Goal: Check status: Check status

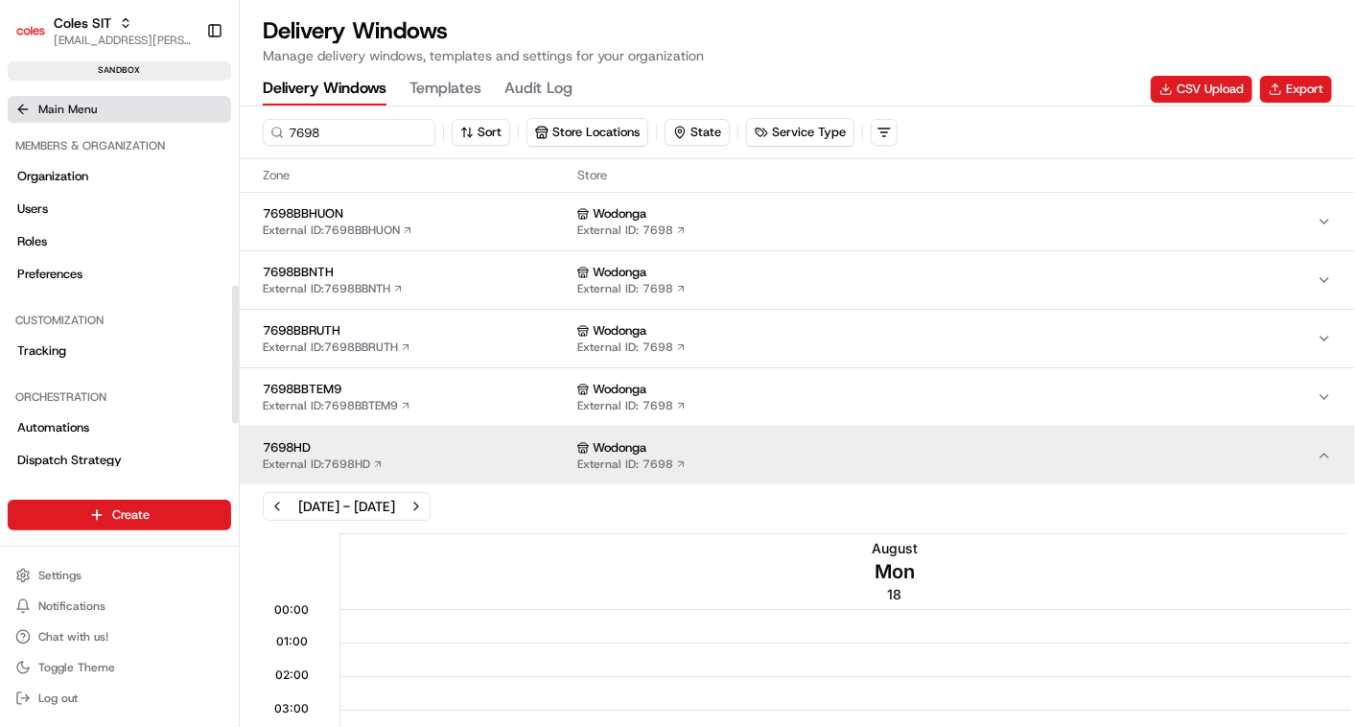
scroll to position [211, 0]
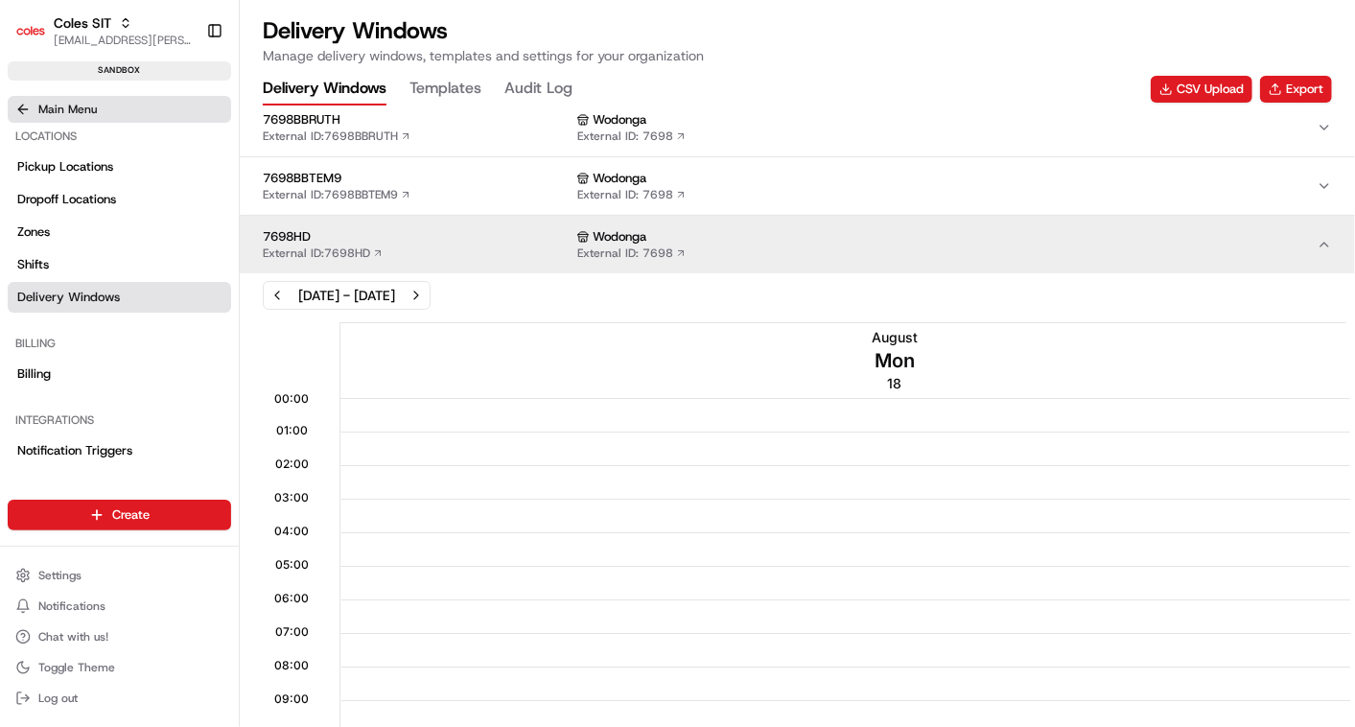
click at [25, 106] on icon at bounding box center [22, 109] width 15 height 15
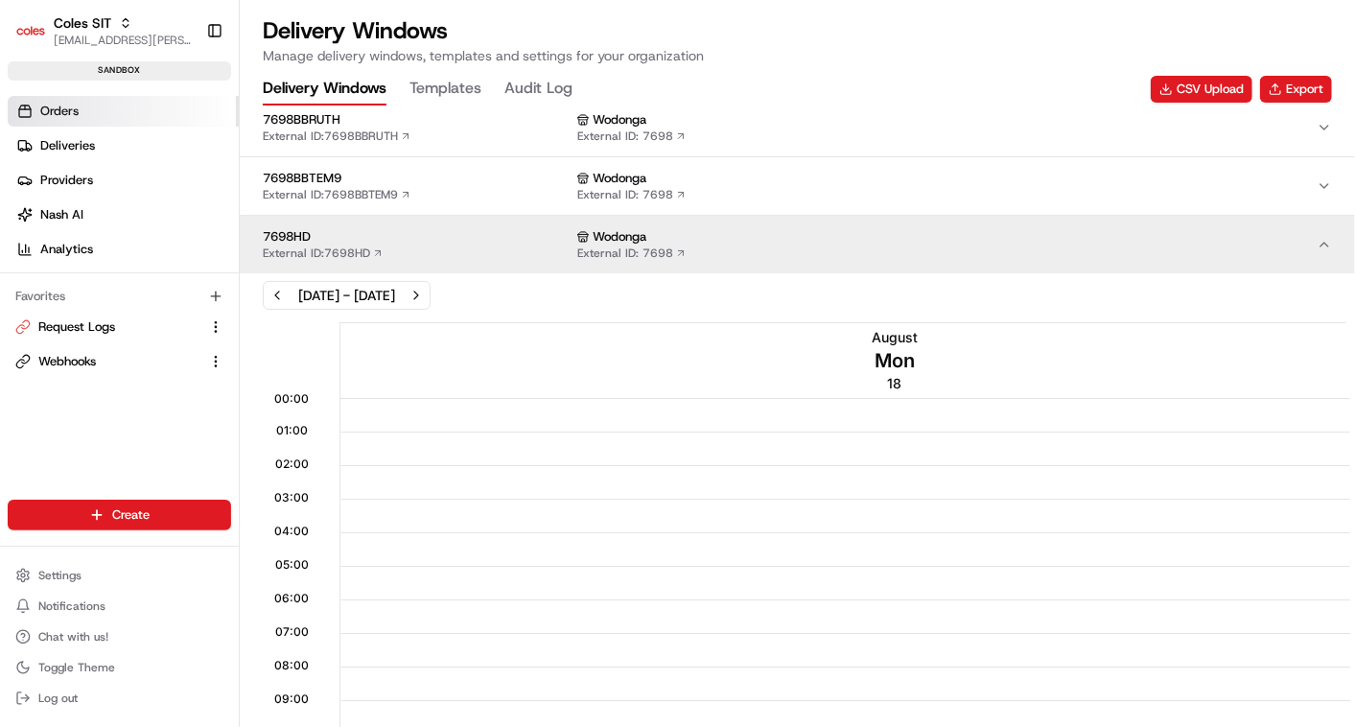
click at [60, 111] on span "Orders" at bounding box center [59, 111] width 38 height 17
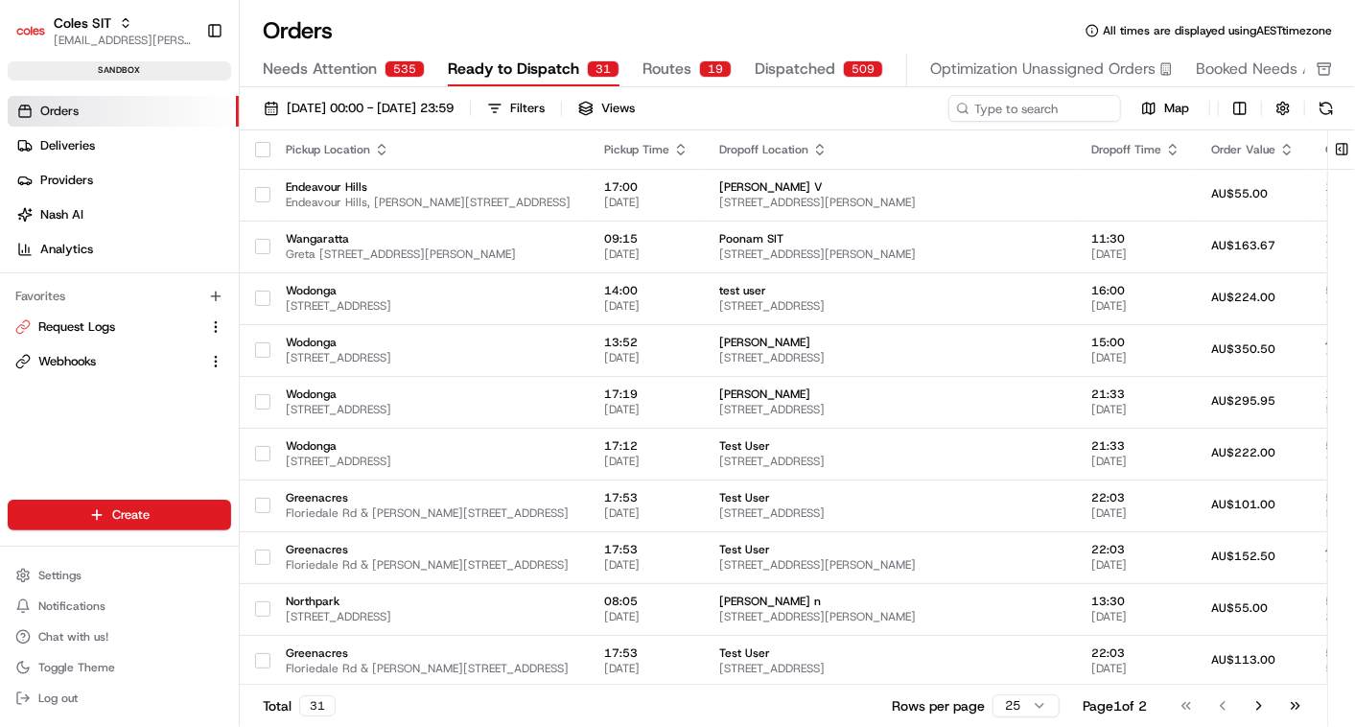
click at [99, 111] on link "Orders" at bounding box center [123, 111] width 231 height 31
click at [587, 67] on div "31" at bounding box center [603, 68] width 33 height 17
click at [1048, 115] on input at bounding box center [1006, 108] width 230 height 27
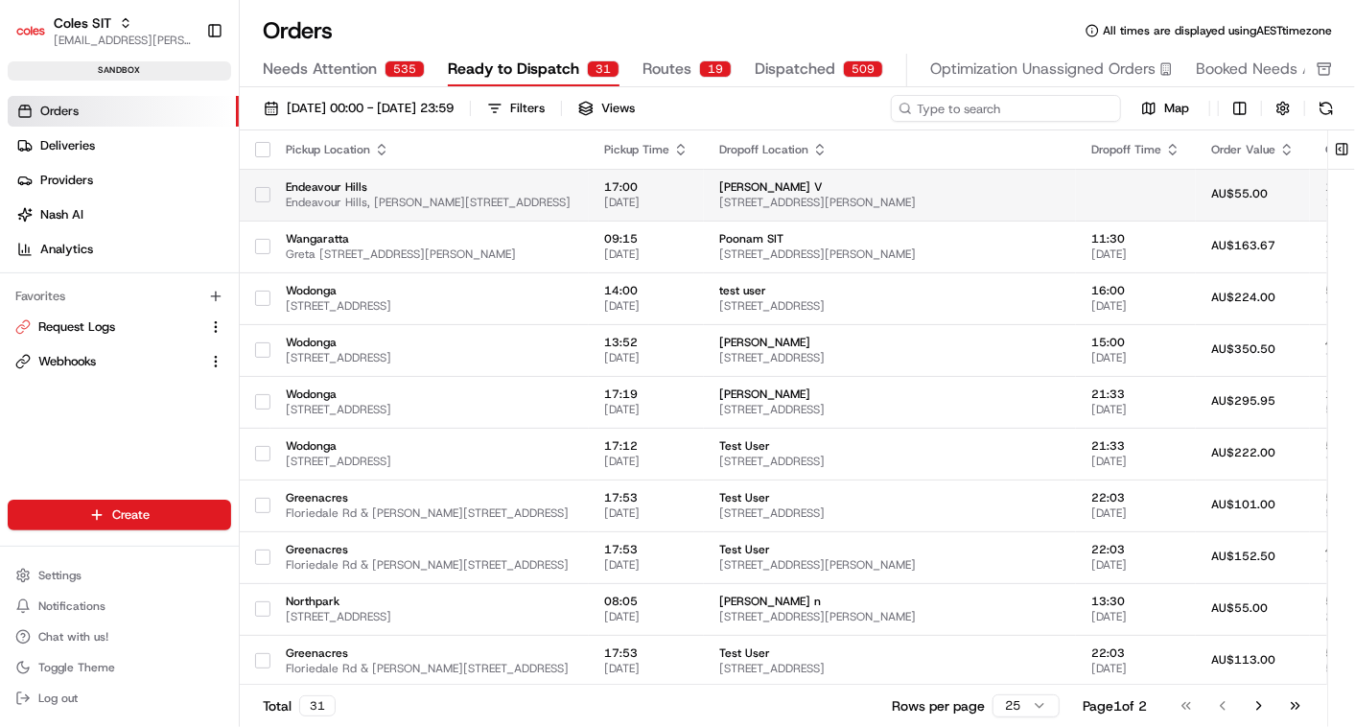
paste input "a216366039"
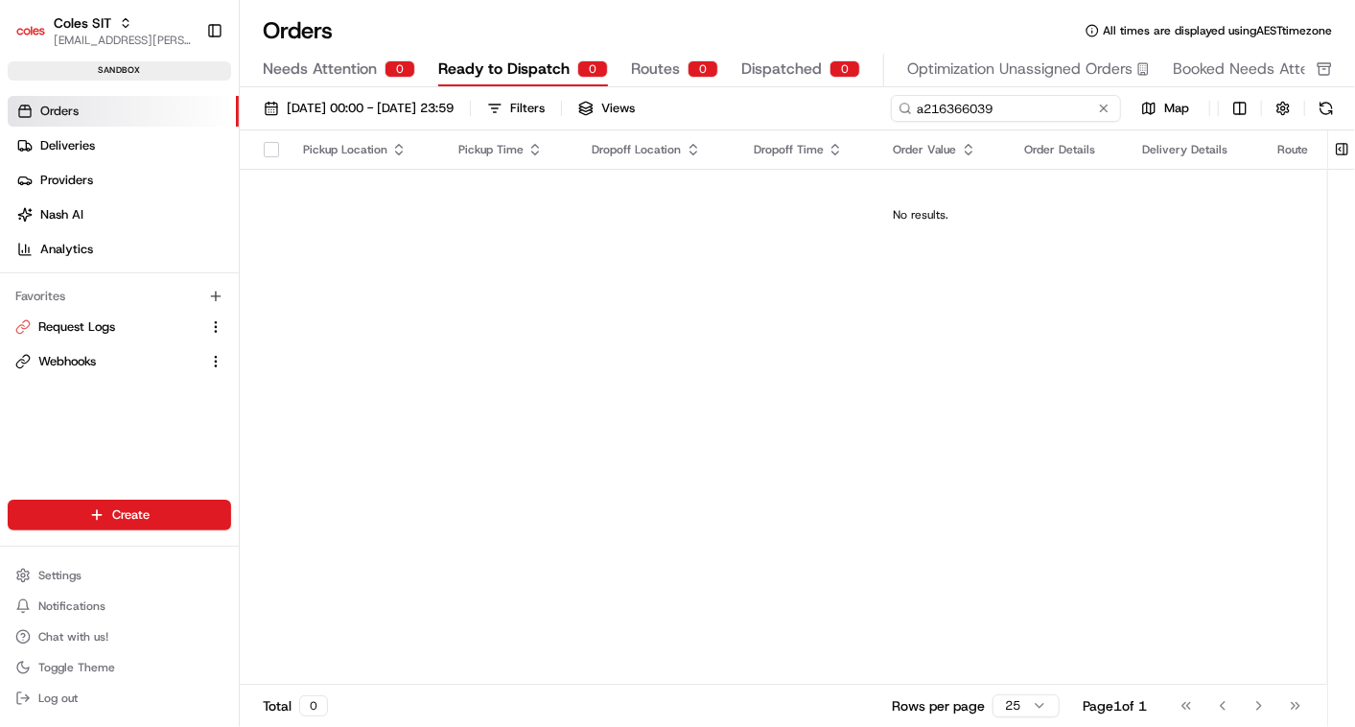
click at [922, 106] on input "a216366039" at bounding box center [1006, 108] width 230 height 27
type input "216366039"
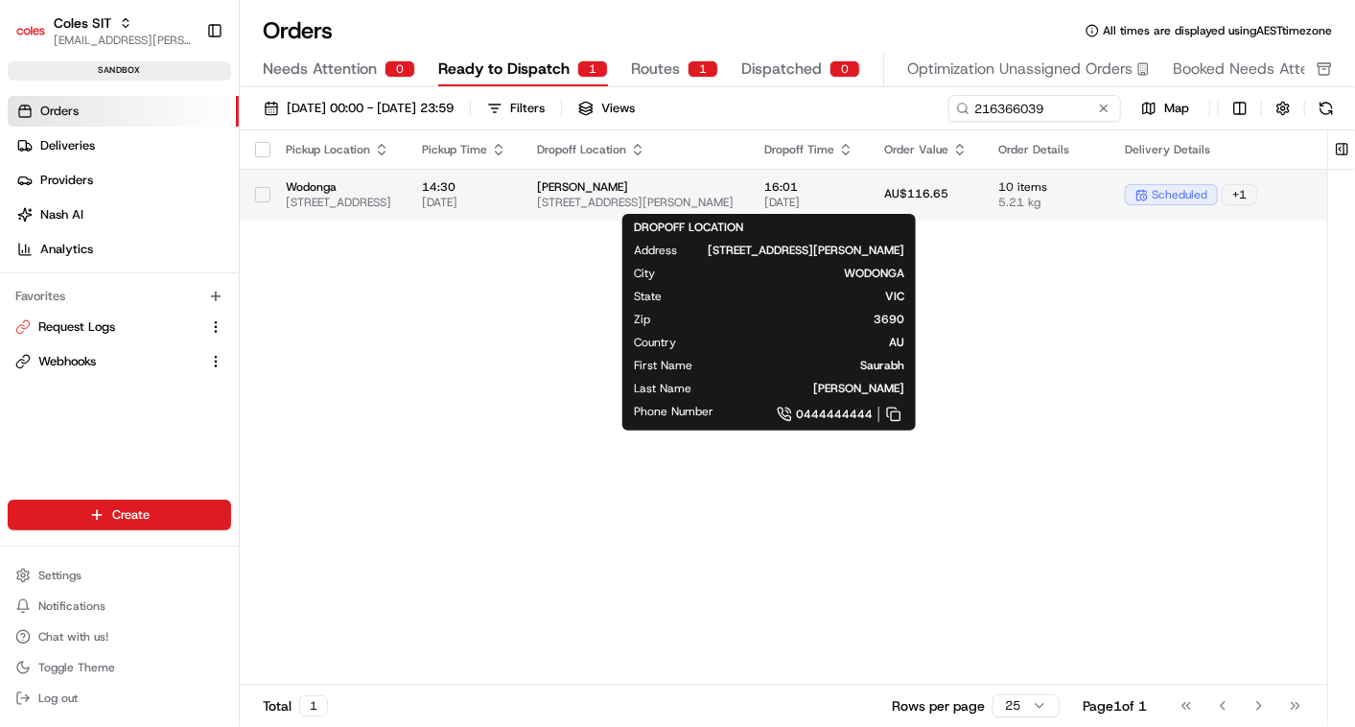
click at [733, 198] on span "[STREET_ADDRESS][PERSON_NAME]" at bounding box center [635, 202] width 197 height 15
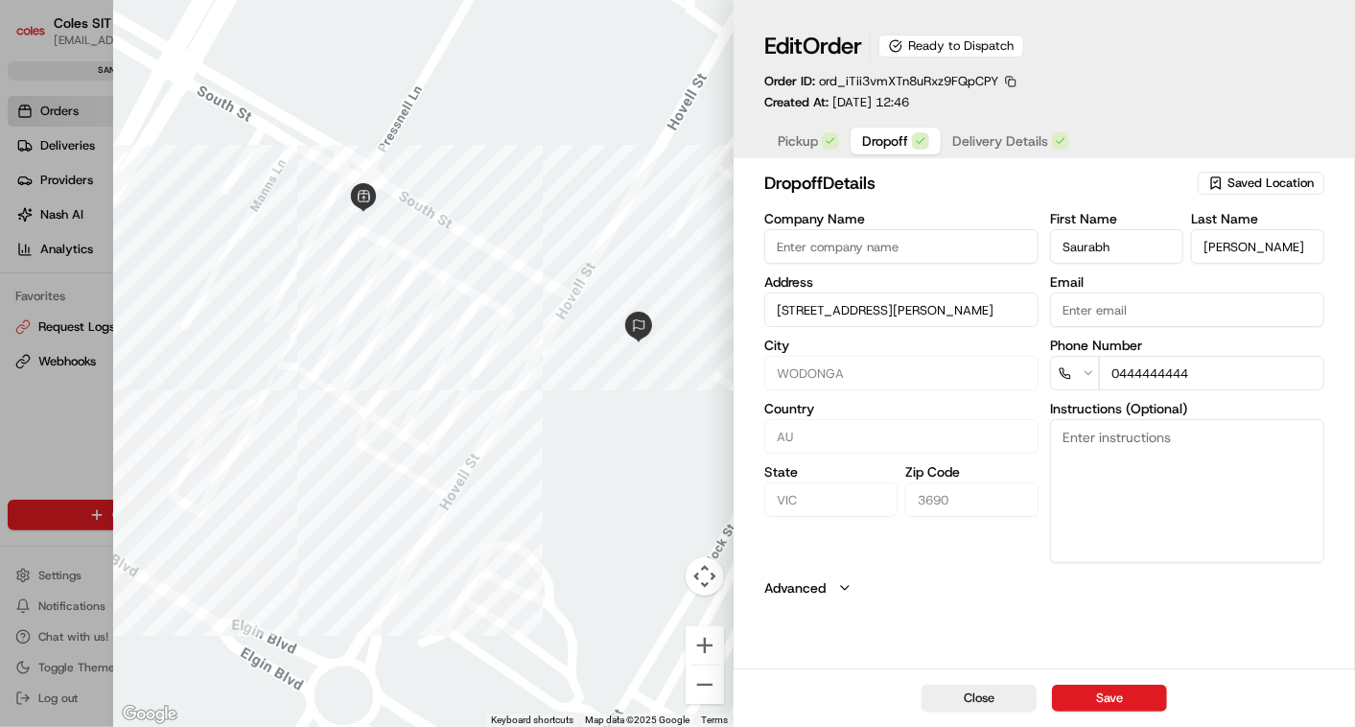
click at [901, 139] on span "Dropoff" at bounding box center [885, 140] width 46 height 19
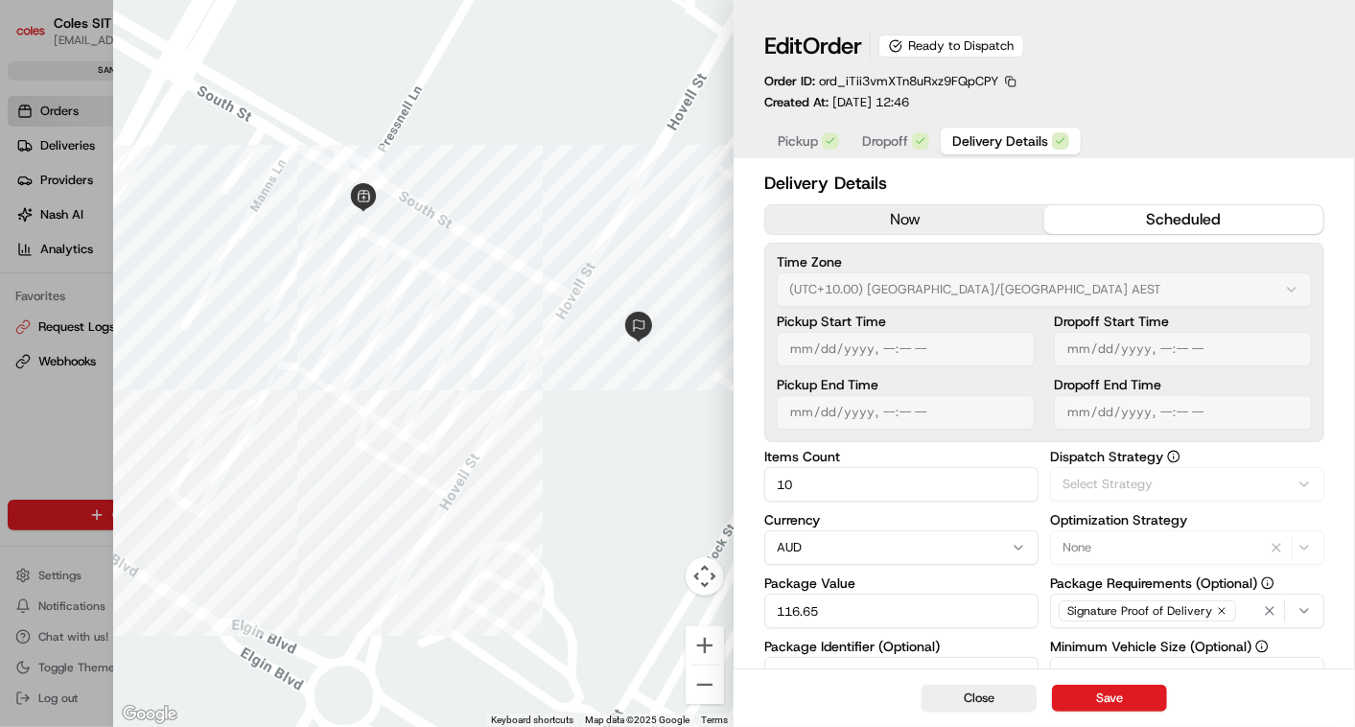
click at [973, 140] on span "Delivery Details" at bounding box center [1000, 140] width 96 height 19
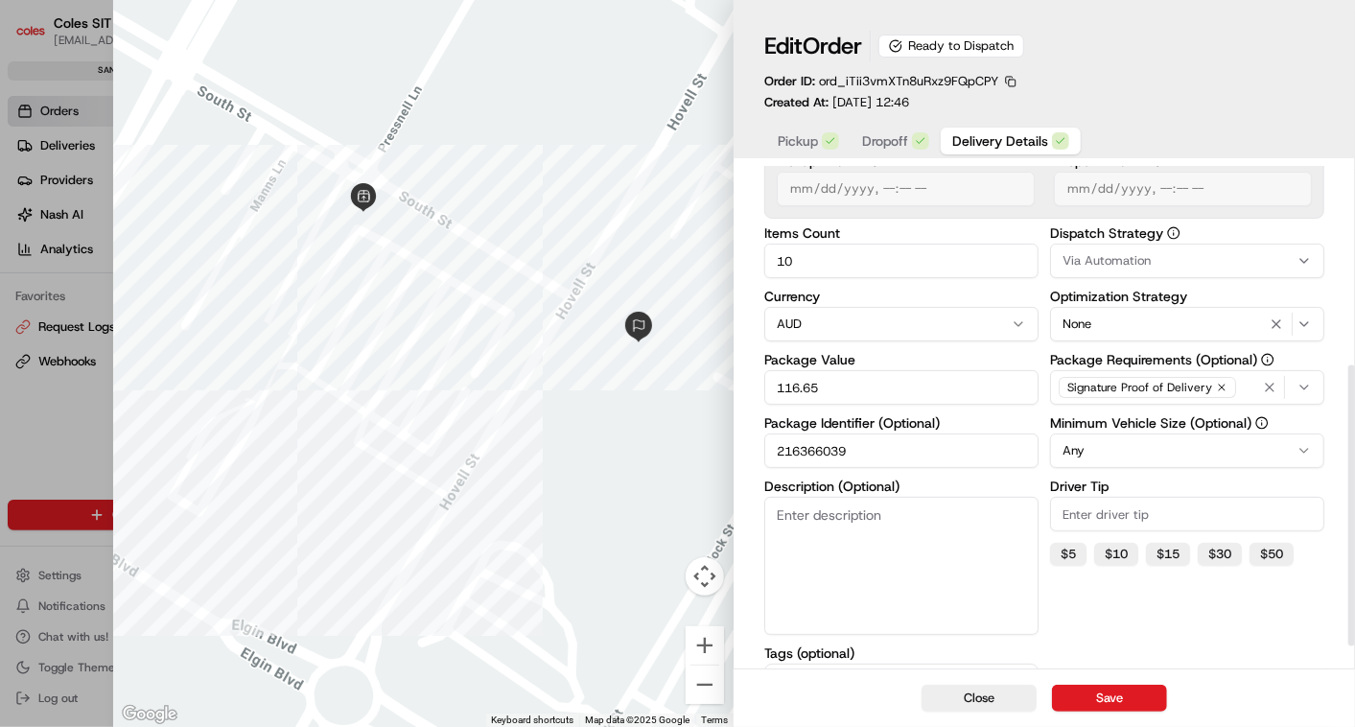
scroll to position [392, 0]
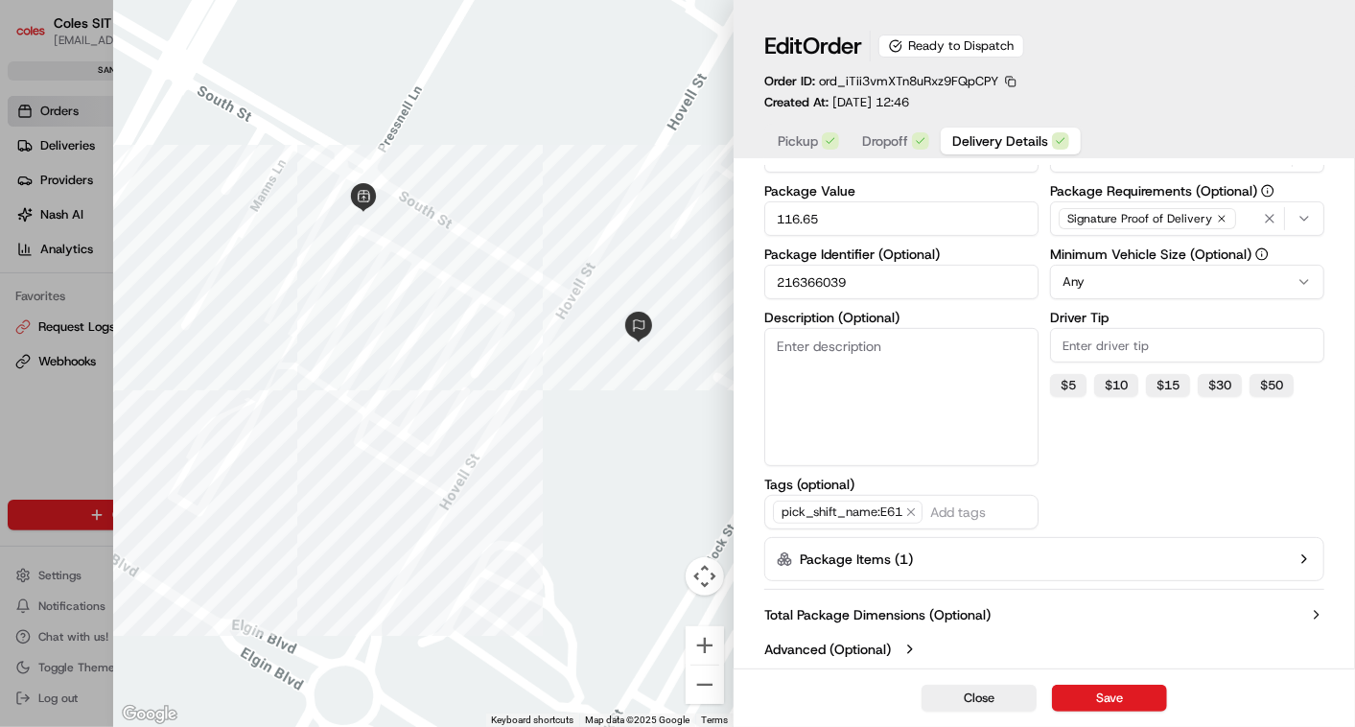
click at [1179, 556] on button "Package Items ( 1 )" at bounding box center [1044, 559] width 560 height 44
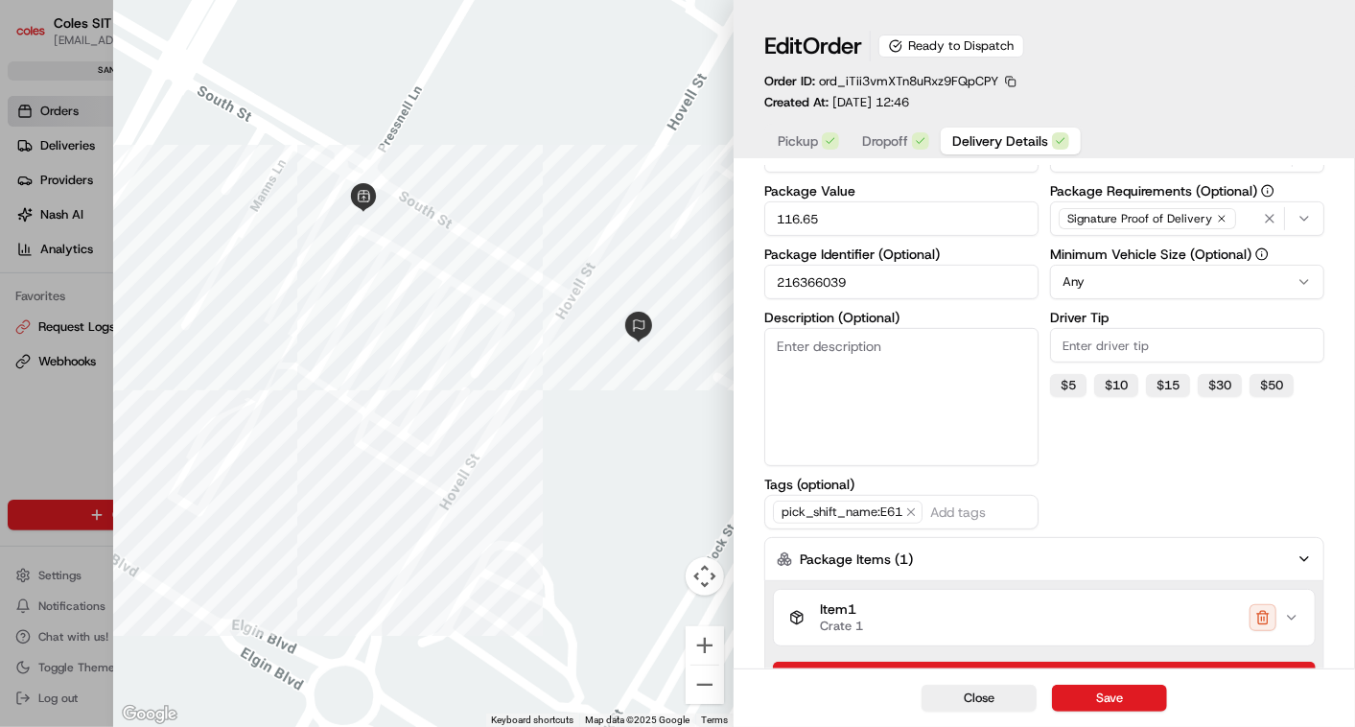
scroll to position [515, 0]
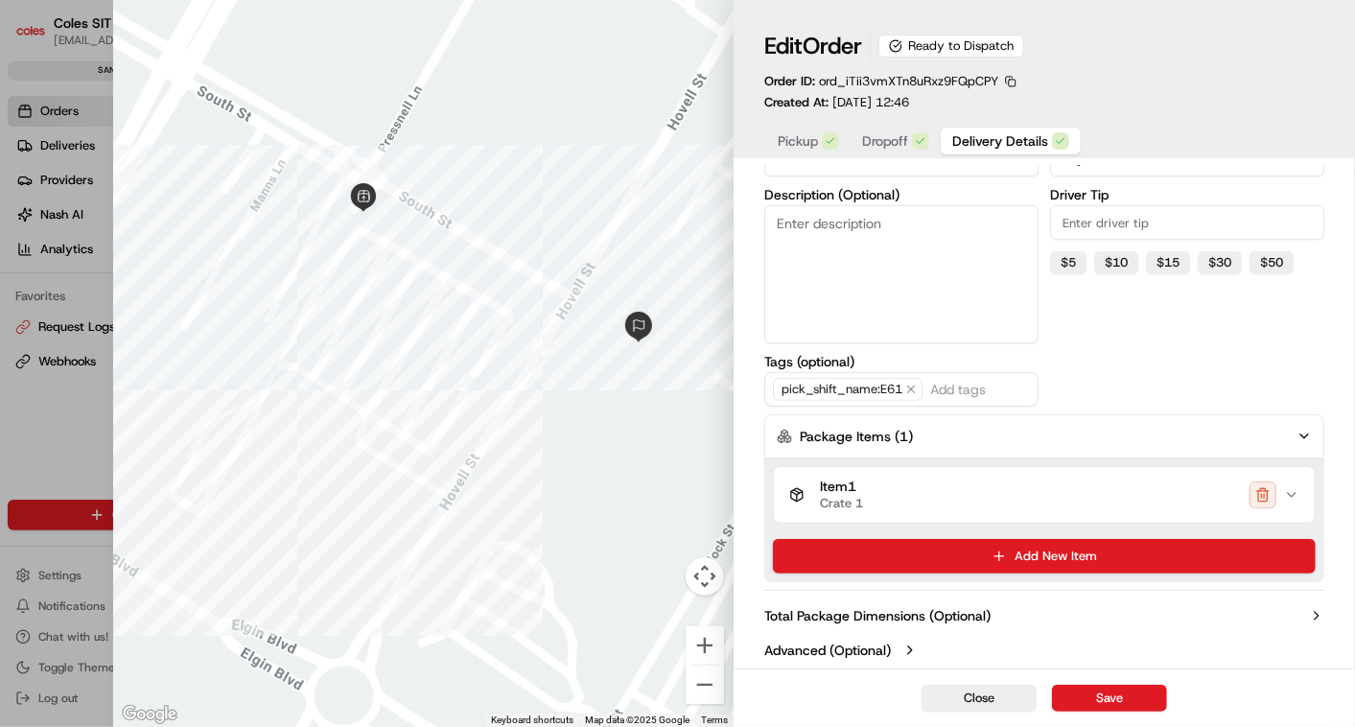
click at [1197, 498] on div "Item 1 Crate 1" at bounding box center [1036, 494] width 495 height 33
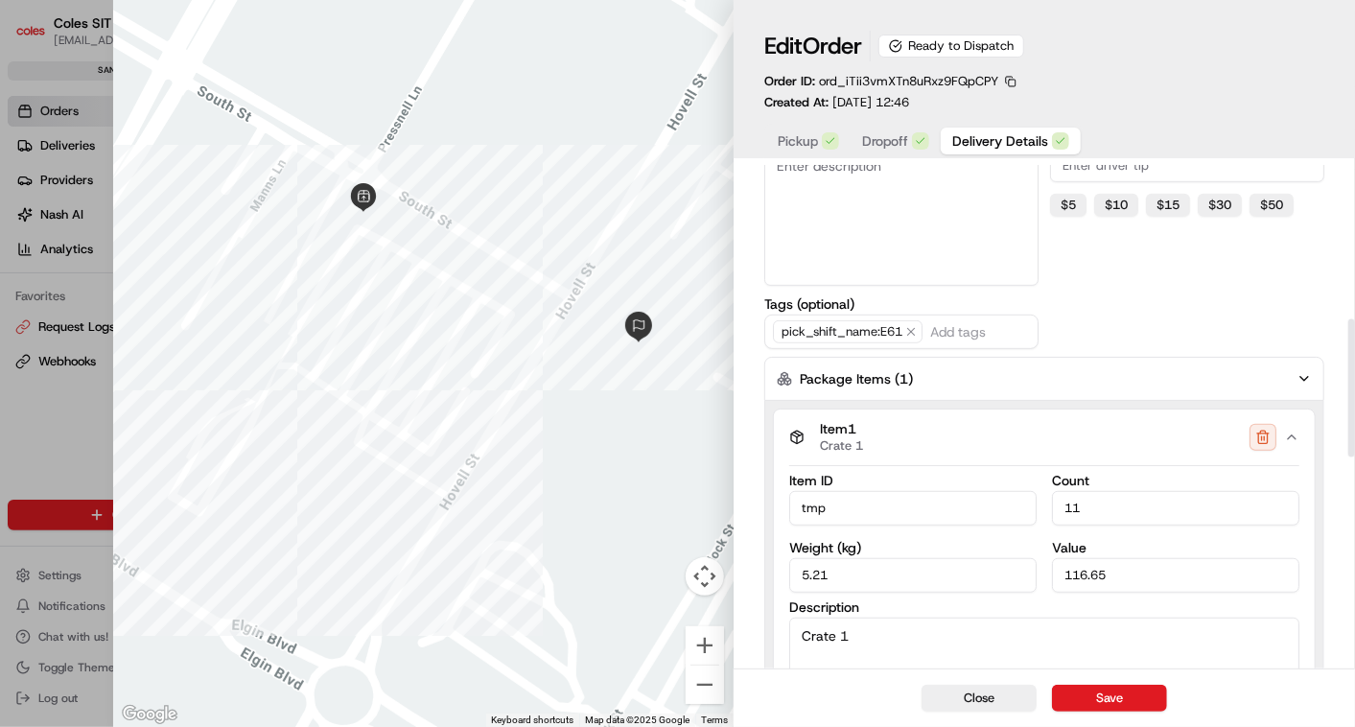
scroll to position [555, 0]
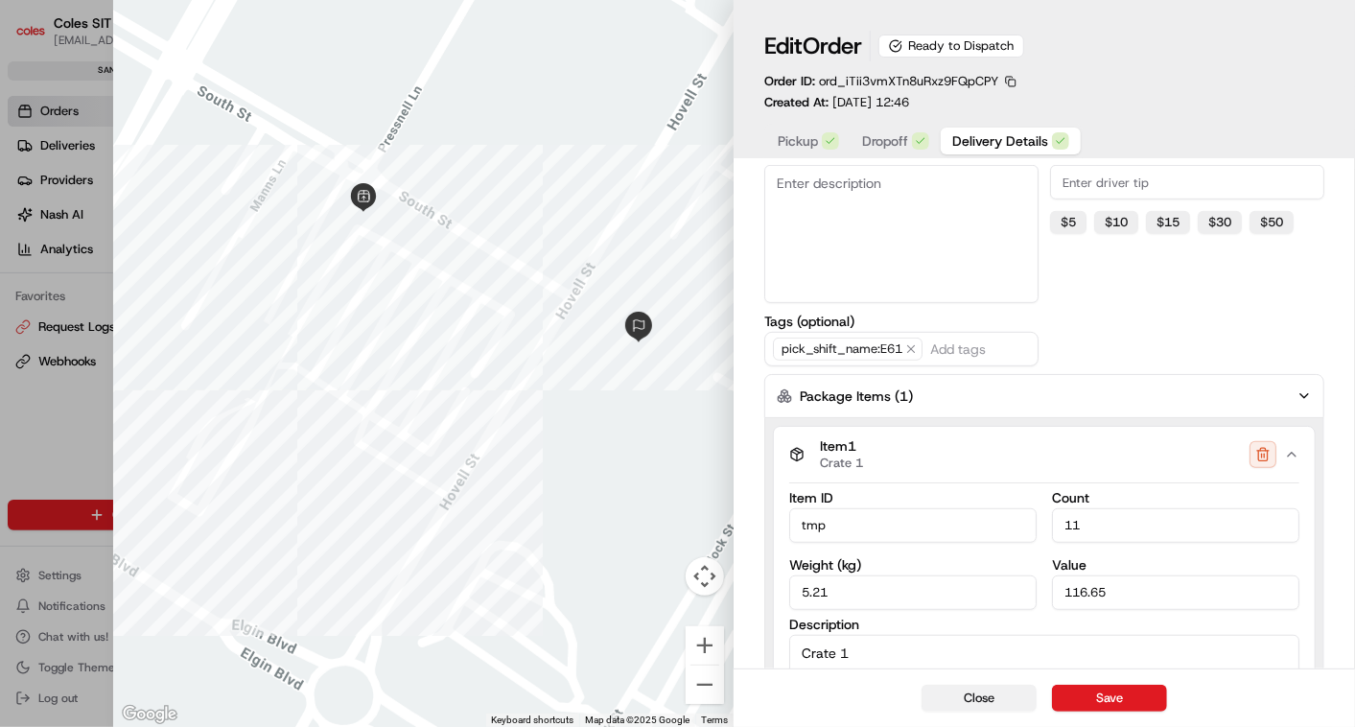
click at [987, 700] on button "Close" at bounding box center [978, 698] width 115 height 27
type input "1"
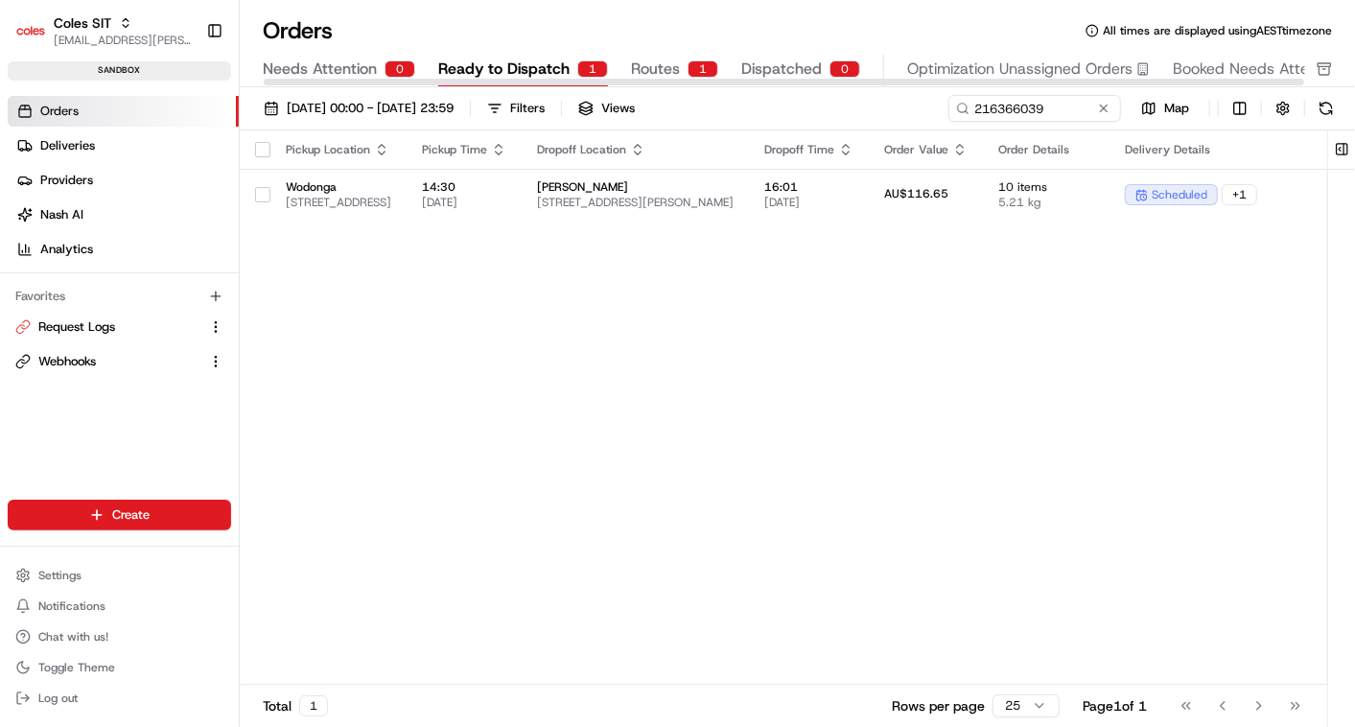
click at [659, 58] on span "Routes" at bounding box center [655, 69] width 49 height 23
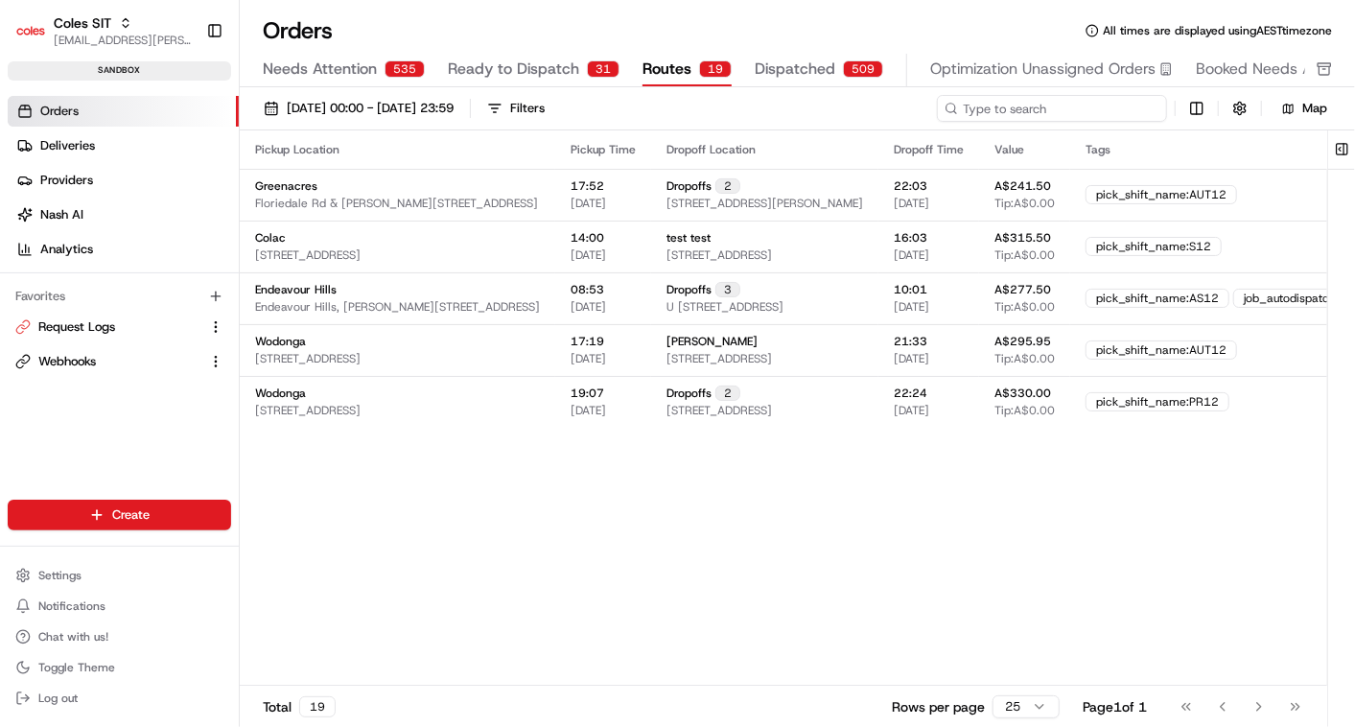
click at [1077, 104] on input at bounding box center [1052, 108] width 230 height 27
paste input "a216366039"
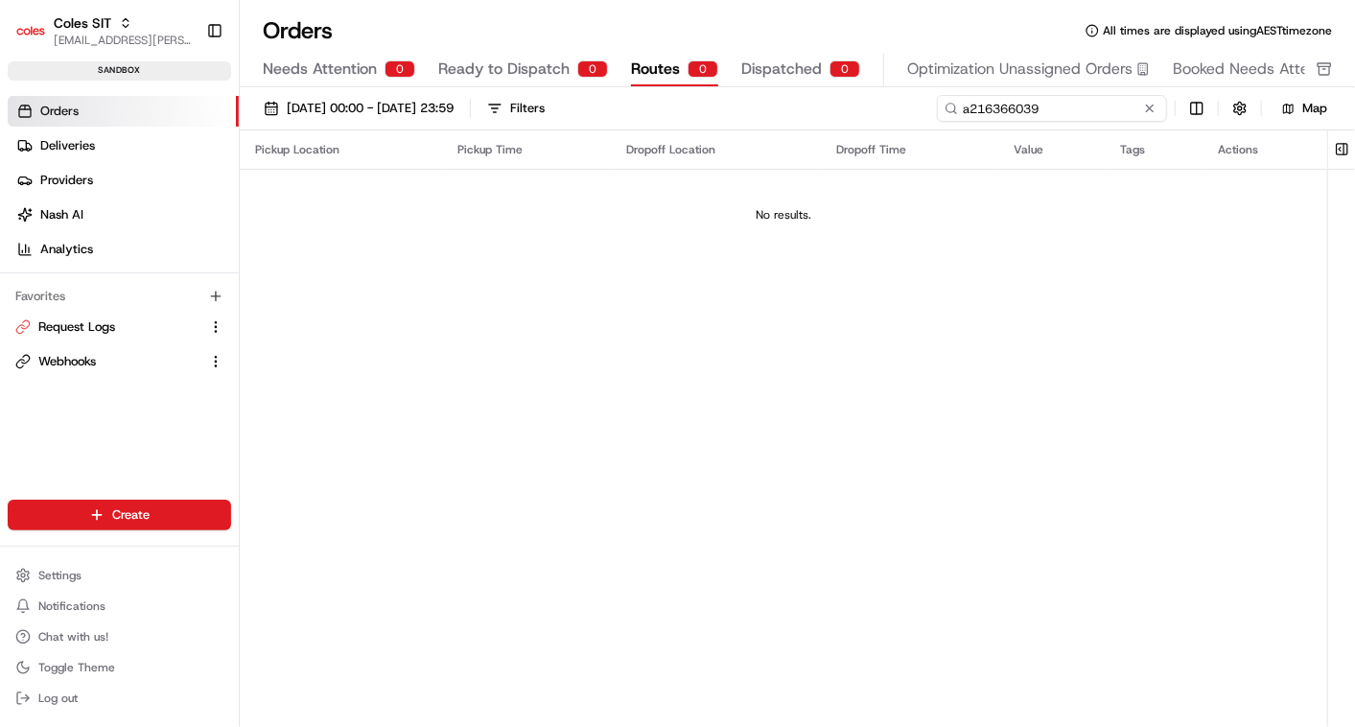
click at [969, 105] on input "a216366039" at bounding box center [1052, 108] width 230 height 27
type input "216366039"
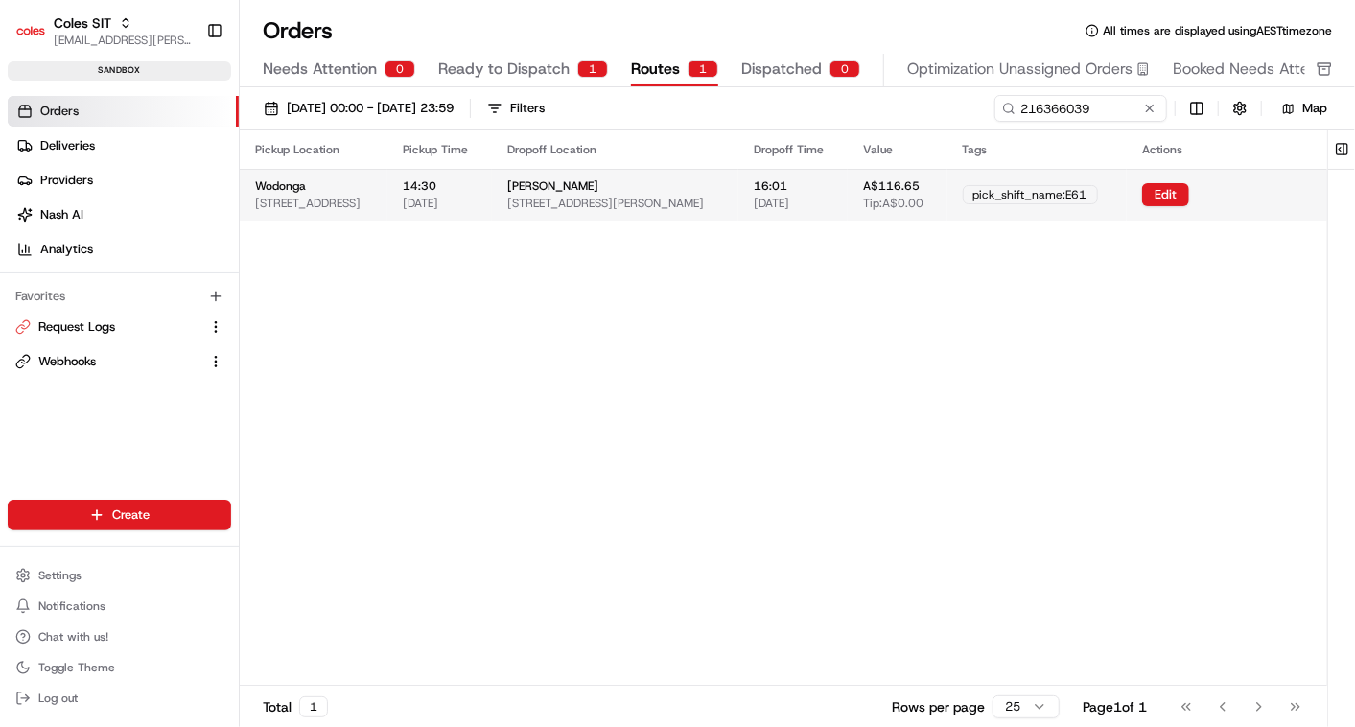
click at [704, 198] on span "[STREET_ADDRESS][PERSON_NAME]" at bounding box center [605, 203] width 197 height 15
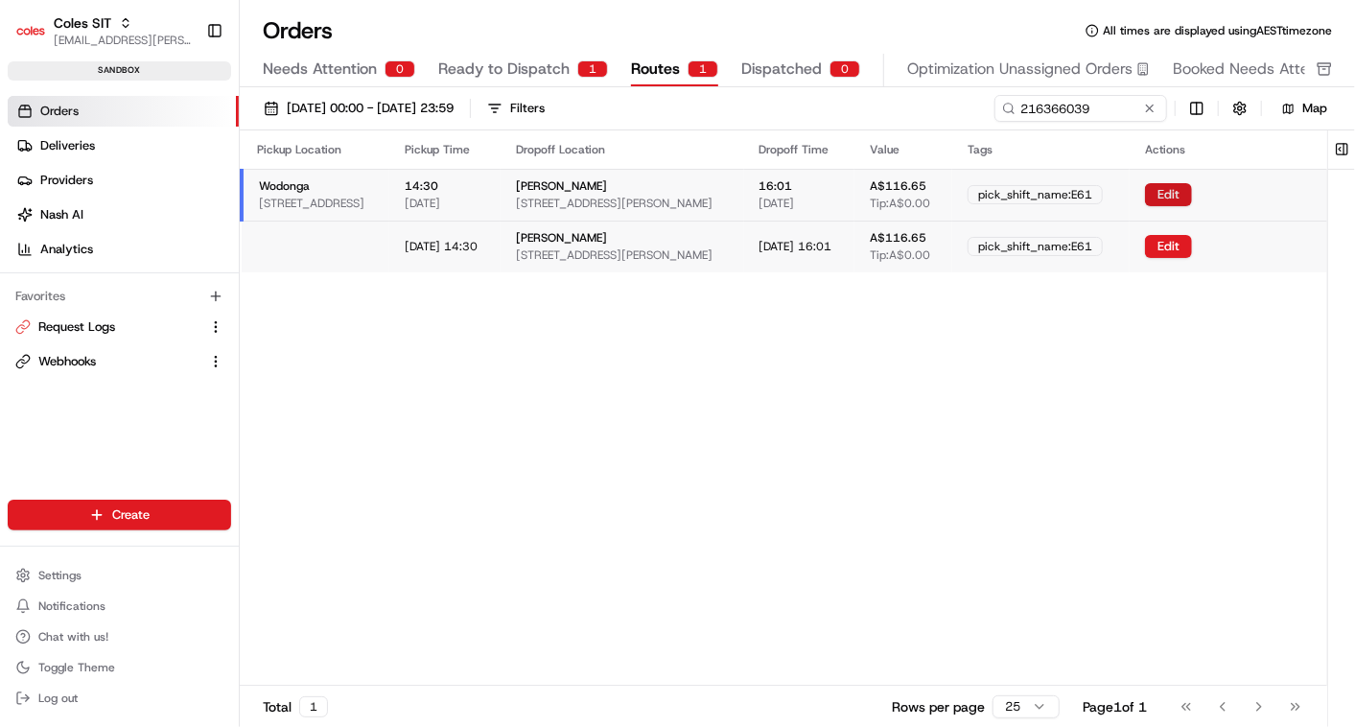
click at [1192, 190] on button "Edit" at bounding box center [1168, 194] width 47 height 23
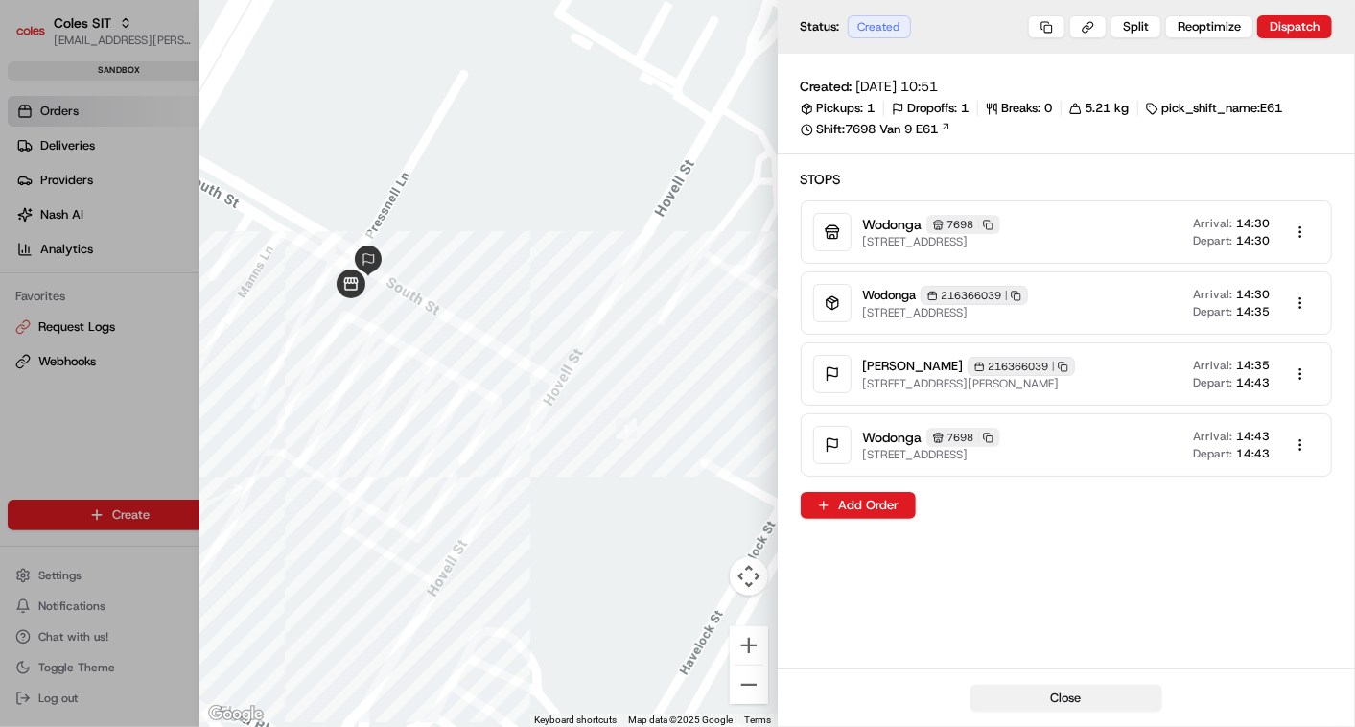
click at [1037, 690] on button "Close" at bounding box center [1066, 698] width 192 height 27
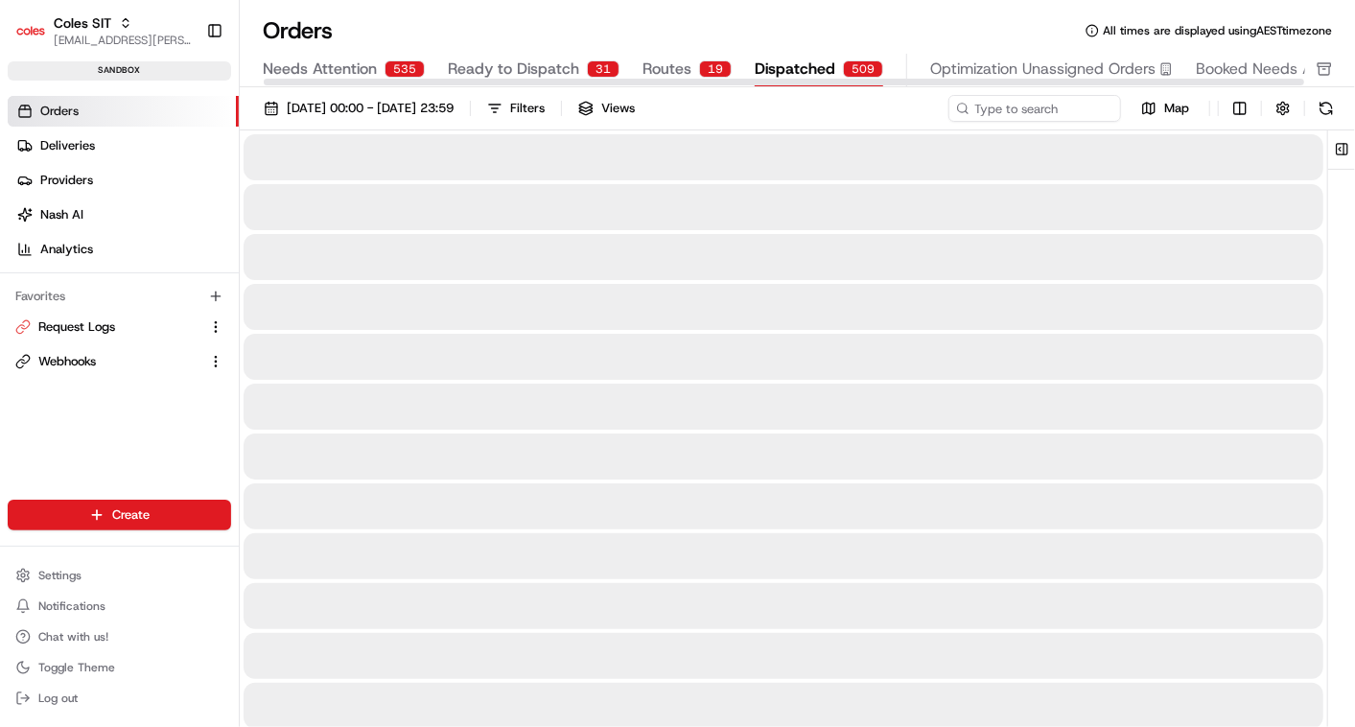
click at [791, 67] on span "Dispatched" at bounding box center [795, 69] width 81 height 23
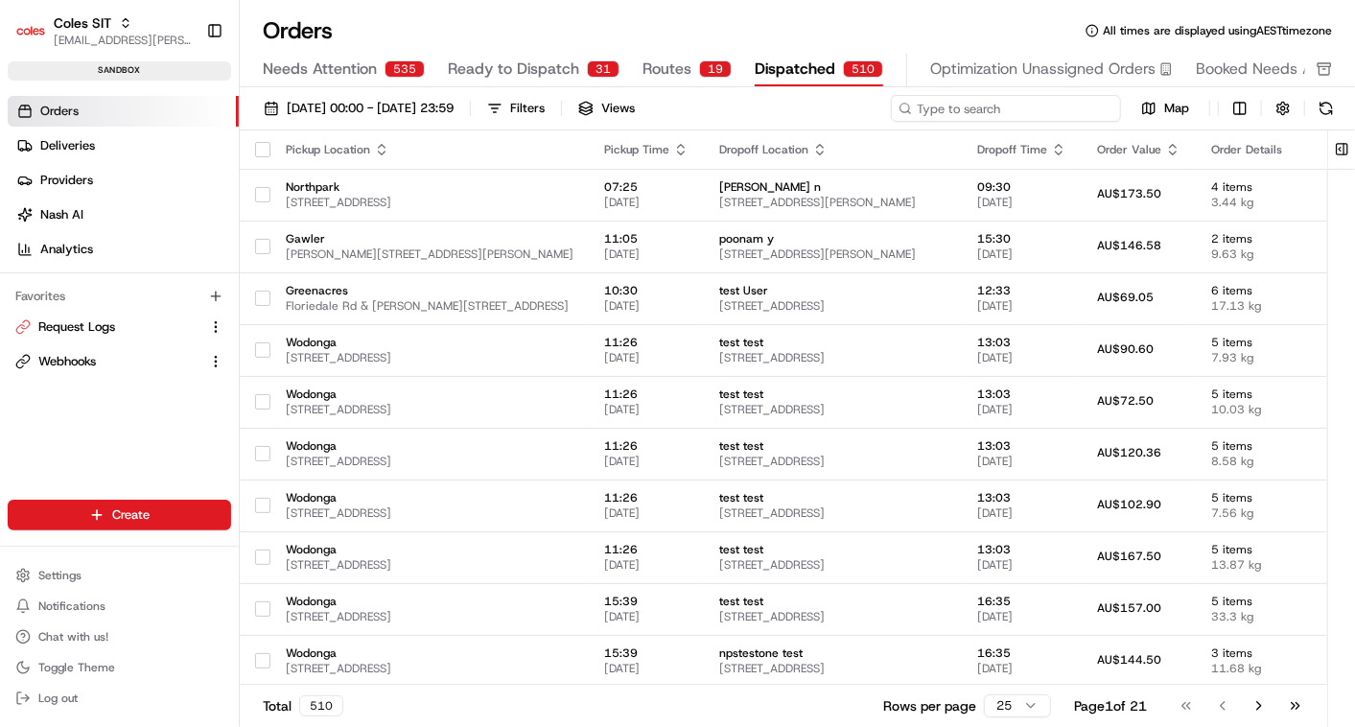
click at [1000, 110] on input at bounding box center [1006, 108] width 230 height 27
paste input "a216366039"
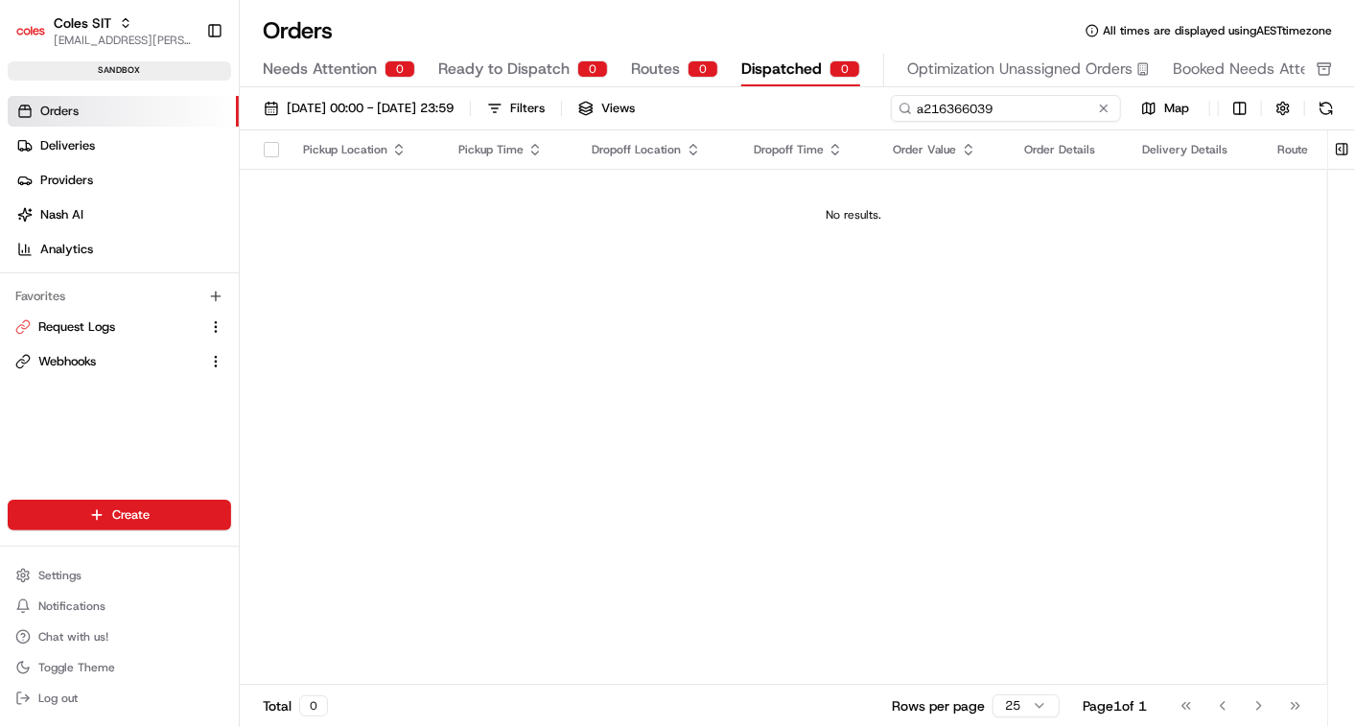
click at [921, 107] on input "a216366039" at bounding box center [1006, 108] width 230 height 27
type input "216366039"
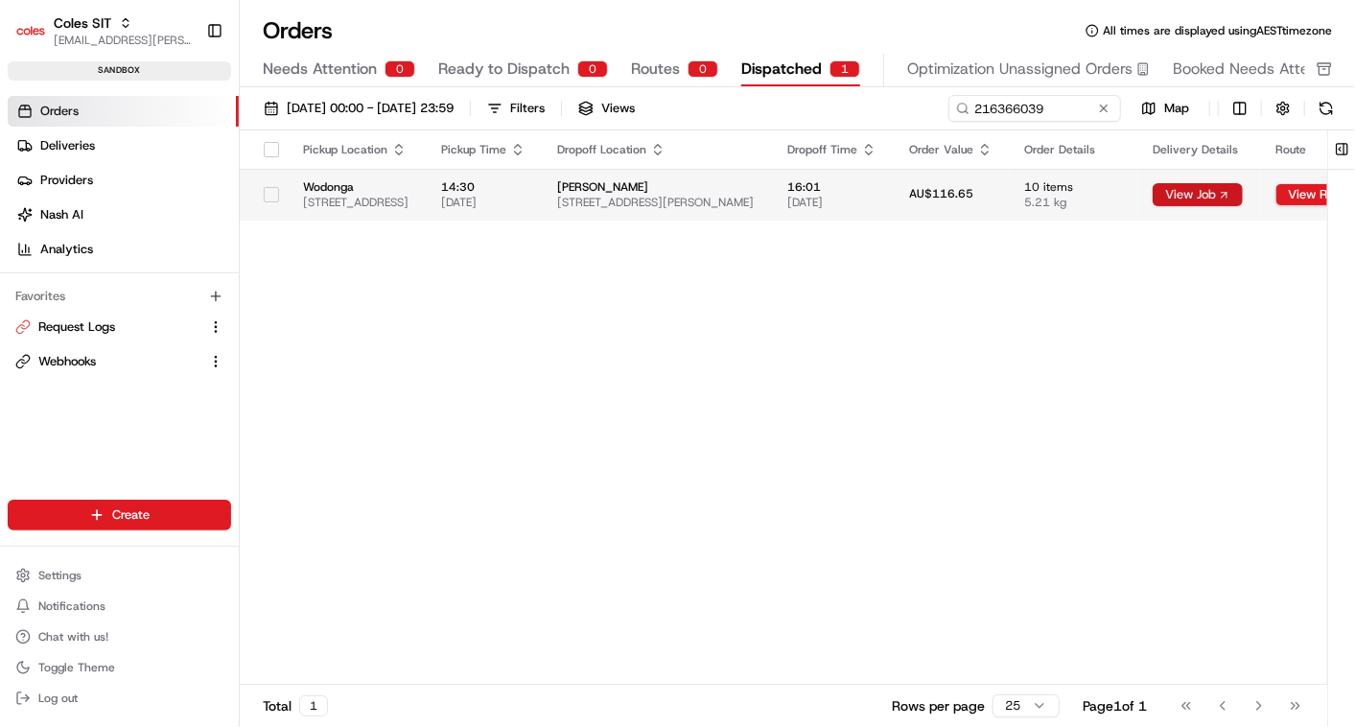
click at [1243, 200] on button "View Job" at bounding box center [1197, 194] width 90 height 23
